Goal: Task Accomplishment & Management: Manage account settings

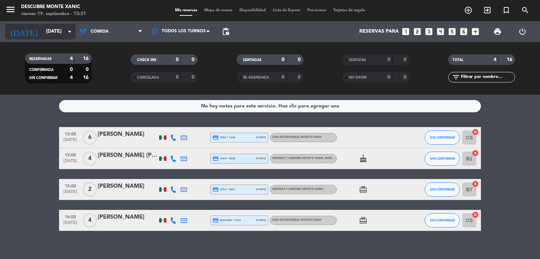
click at [70, 31] on icon "arrow_drop_down" at bounding box center [69, 31] width 8 height 8
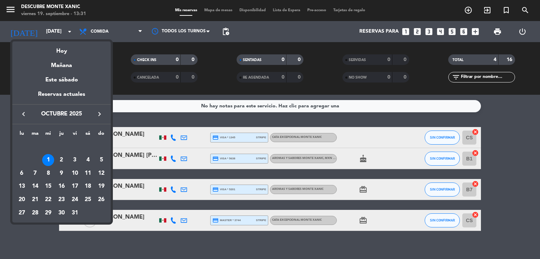
click at [26, 112] on icon "keyboard_arrow_left" at bounding box center [23, 114] width 8 height 8
click at [87, 186] on div "20" at bounding box center [88, 187] width 12 height 12
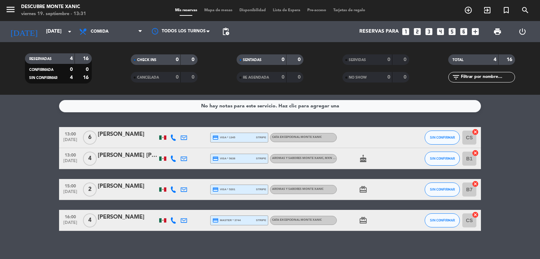
type input "[DATE]"
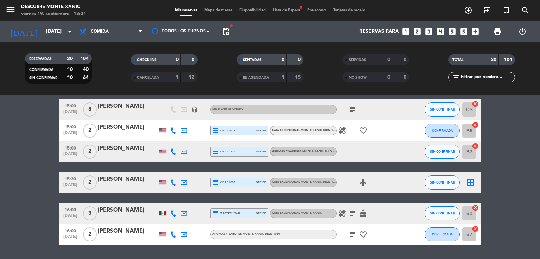
scroll to position [384, 0]
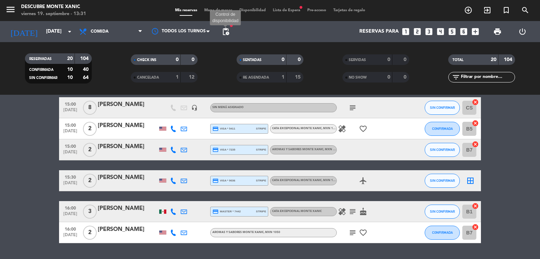
click at [225, 28] on span "pending_actions" at bounding box center [225, 31] width 8 height 8
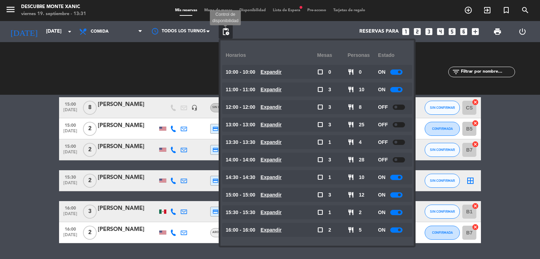
click at [228, 31] on span "pending_actions" at bounding box center [225, 31] width 8 height 8
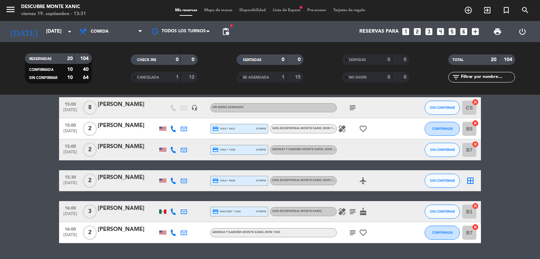
click at [284, 11] on span "Lista de Espera fiber_manual_record" at bounding box center [286, 10] width 34 height 4
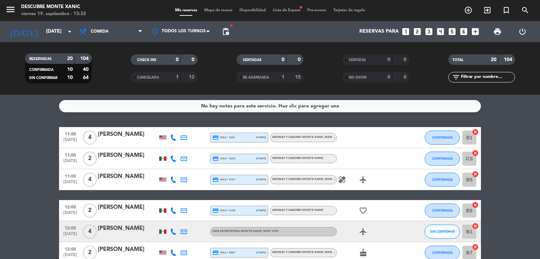
click at [104, 119] on div "No hay notas para este servicio. Haz clic para agregar una 11:00 [DATE] 4 [PERS…" at bounding box center [270, 177] width 540 height 164
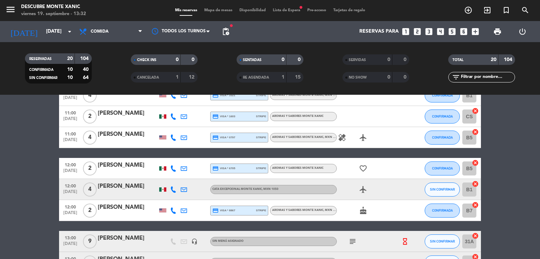
scroll to position [43, 0]
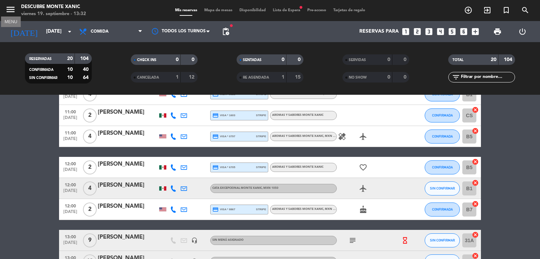
click at [7, 12] on icon "menu" at bounding box center [10, 9] width 11 height 11
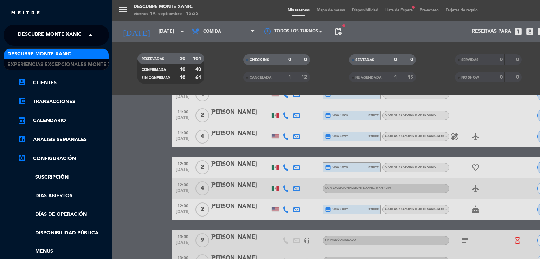
click at [44, 40] on span "Descubre Monte Xanic" at bounding box center [50, 35] width 64 height 15
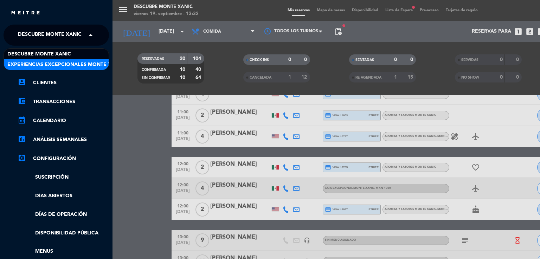
click at [42, 63] on span "Experiencias Excepcionales Monte Xanic" at bounding box center [65, 65] width 116 height 8
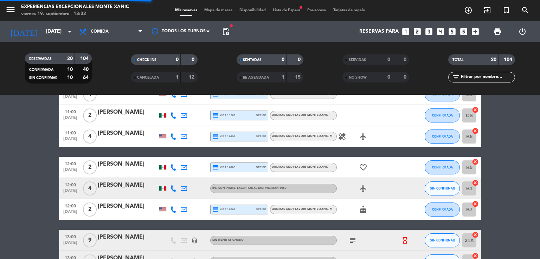
scroll to position [7, 0]
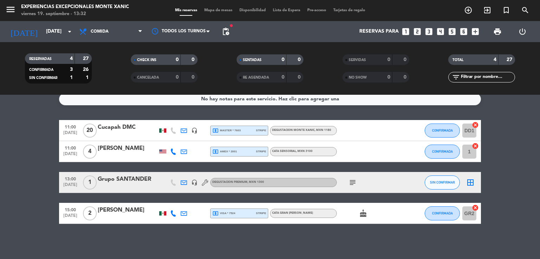
click at [349, 183] on icon "subject" at bounding box center [352, 182] width 8 height 8
